Goal: Task Accomplishment & Management: Use online tool/utility

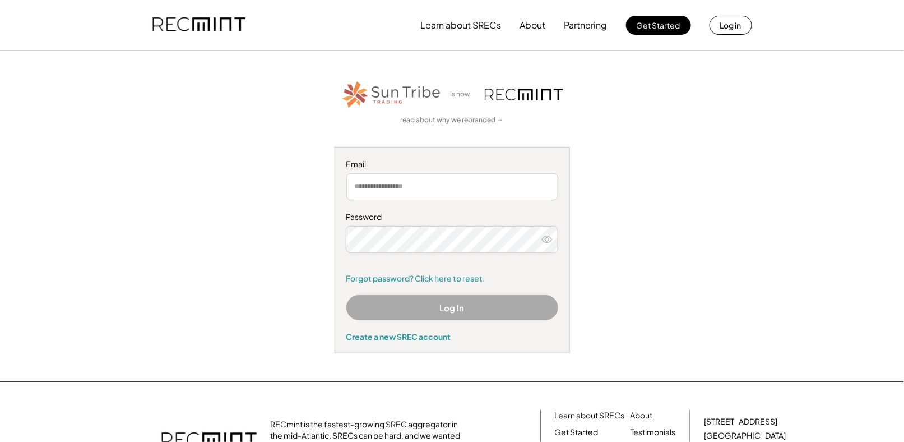
type input "**********"
click at [506, 310] on button "Log In" at bounding box center [452, 307] width 212 height 25
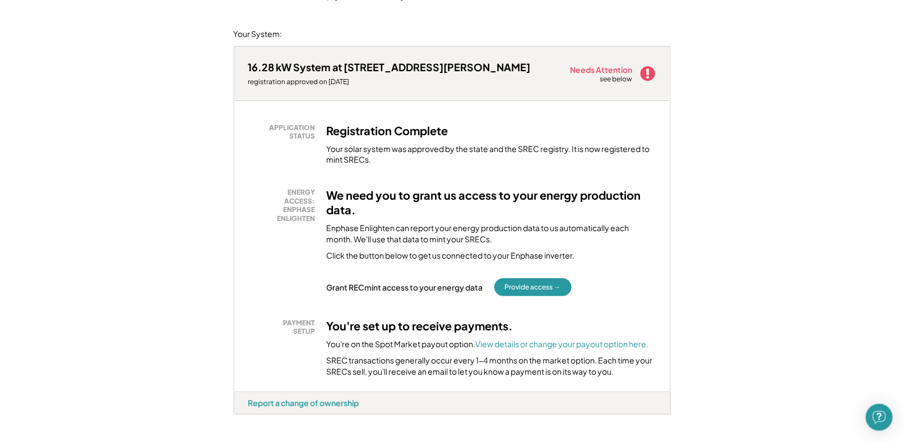
scroll to position [168, 0]
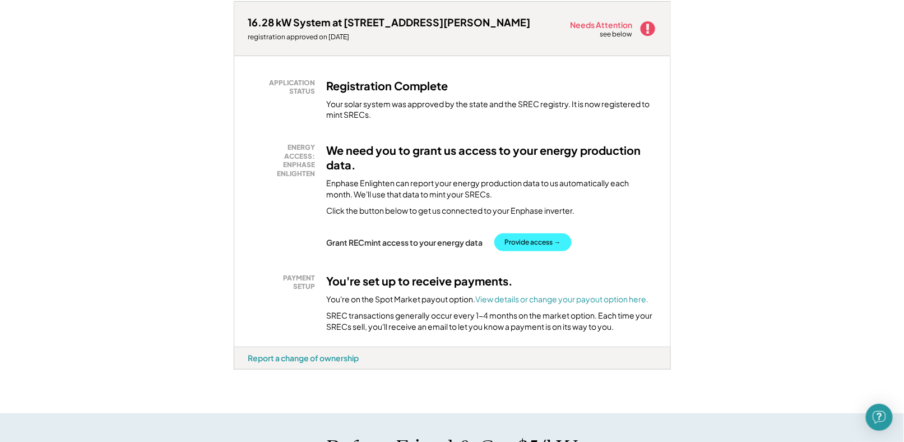
click at [538, 243] on button "Provide access →" at bounding box center [532, 242] width 77 height 18
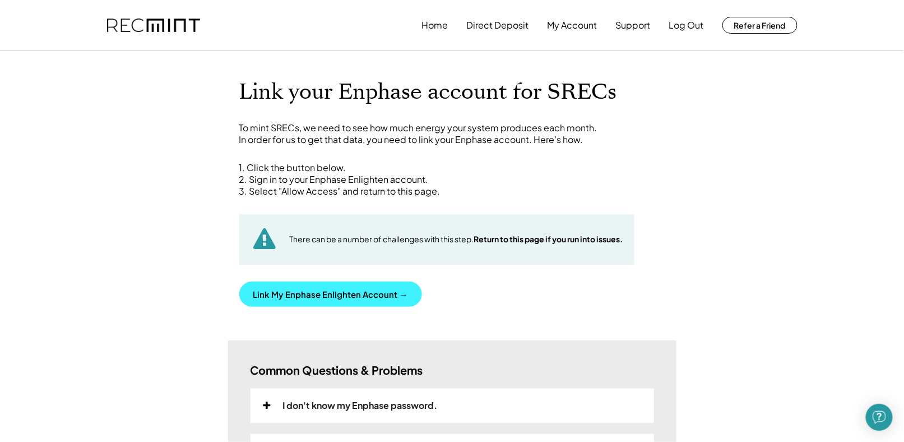
click at [388, 292] on button "Link My Enphase Enlighten Account →" at bounding box center [330, 293] width 183 height 25
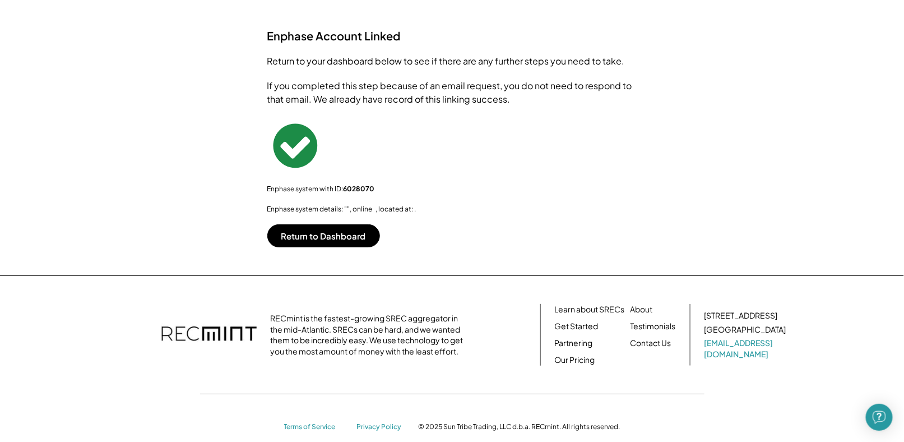
scroll to position [124, 0]
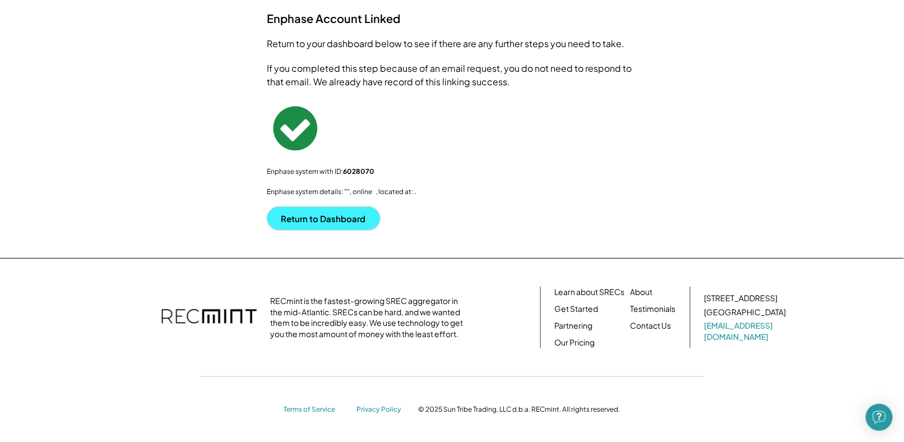
click at [349, 220] on button "Return to Dashboard" at bounding box center [323, 218] width 113 height 23
